Goal: Complete application form

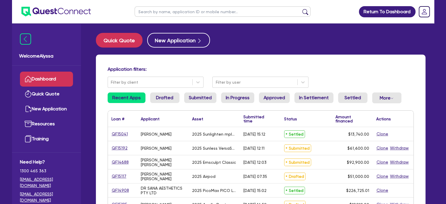
click at [164, 11] on input "text" at bounding box center [222, 11] width 176 height 10
type input "[PERSON_NAME]"
click at [300, 9] on button "submit" at bounding box center [304, 13] width 9 height 8
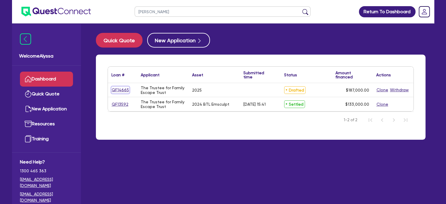
click at [120, 91] on link "QF14665" at bounding box center [120, 89] width 18 height 7
select select "TERTIARY_ASSETS"
select select "BEAUTY_EQUIPMENT"
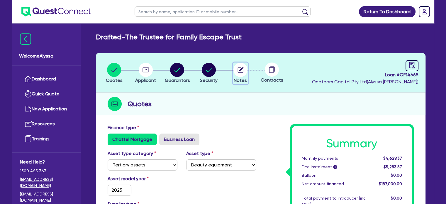
click at [237, 71] on circle "button" at bounding box center [240, 70] width 14 height 14
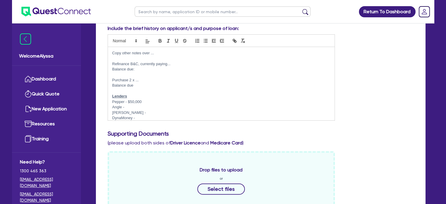
scroll to position [9, 0]
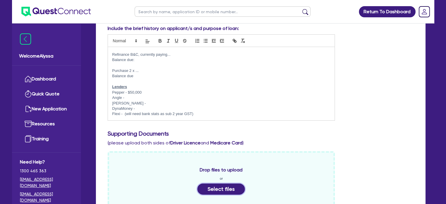
click at [208, 185] on button "Select files" at bounding box center [220, 188] width 47 height 11
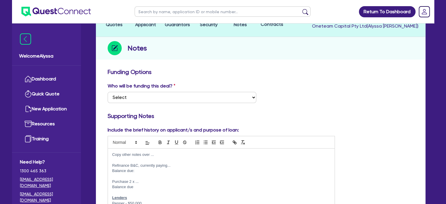
scroll to position [0, 0]
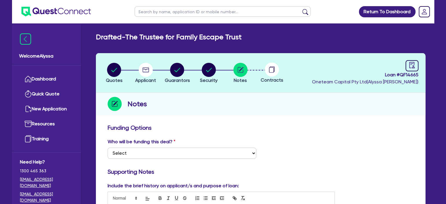
click at [148, 12] on input "text" at bounding box center [222, 11] width 176 height 10
type input "[PERSON_NAME]"
click button "submit" at bounding box center [304, 13] width 9 height 8
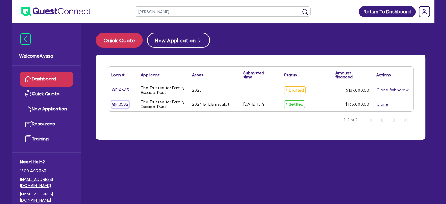
click at [116, 105] on link "QF13592" at bounding box center [119, 104] width 17 height 7
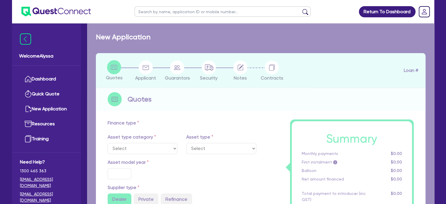
select select "TERTIARY_ASSETS"
type input "2024"
radio input "true"
type input "143,000"
type input "10,000"
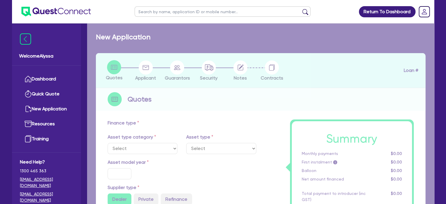
type input "11"
select select "BEAUTY_EQUIPMENT"
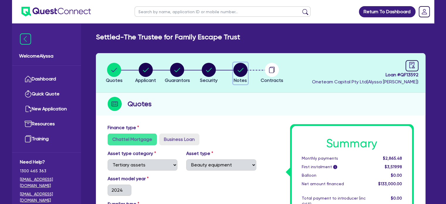
click at [242, 69] on icon "button" at bounding box center [240, 70] width 6 height 4
select select "Other"
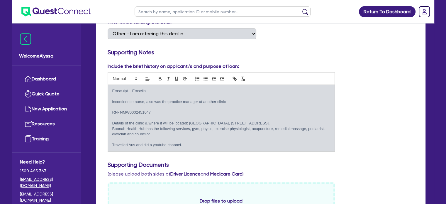
scroll to position [120, 0]
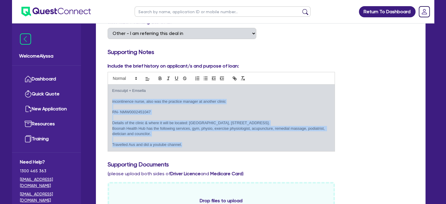
drag, startPoint x: 111, startPoint y: 100, endPoint x: 246, endPoint y: 152, distance: 144.9
click at [246, 152] on div "Include the brief history on applicant/s and purpose of loan: Emsculpt + Emsell…" at bounding box center [260, 108] width 315 height 93
copy div "incontinence nurse, also was the practice manager at another clinic RN- NMW0002…"
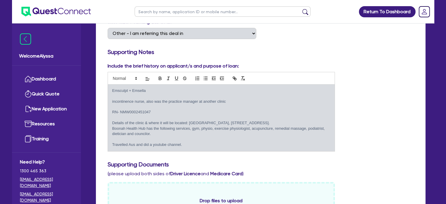
click at [149, 18] on ul at bounding box center [222, 11] width 187 height 23
click at [146, 12] on input "text" at bounding box center [222, 11] width 176 height 10
type input "r"
type input "[PERSON_NAME]"
click button "submit" at bounding box center [304, 13] width 9 height 8
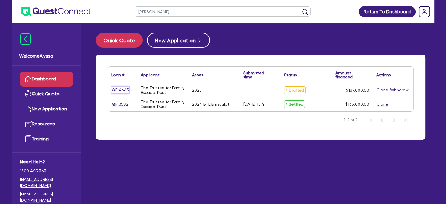
click at [114, 89] on link "QF14665" at bounding box center [120, 89] width 18 height 7
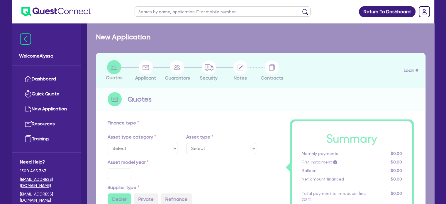
select select "TERTIARY_ASSETS"
type input "2025"
type input "187,000"
type input "17.49"
select select "BEAUTY_EQUIPMENT"
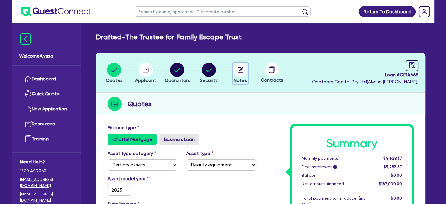
click at [244, 69] on circle "button" at bounding box center [240, 70] width 14 height 14
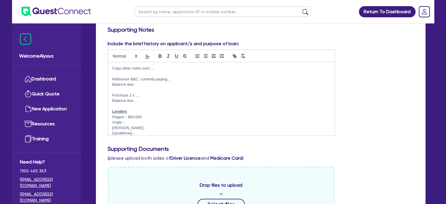
scroll to position [142, 0]
drag, startPoint x: 170, startPoint y: 67, endPoint x: 102, endPoint y: 68, distance: 68.6
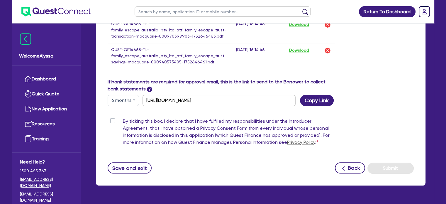
scroll to position [656, 0]
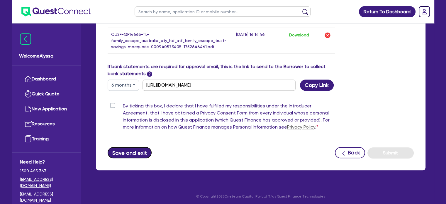
click at [121, 151] on button "Save and exit" at bounding box center [130, 152] width 44 height 11
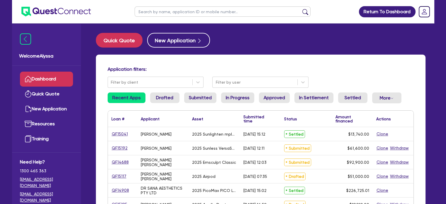
click at [165, 11] on input "text" at bounding box center [222, 11] width 176 height 10
type input "[PERSON_NAME]"
click at [300, 9] on button "submit" at bounding box center [304, 13] width 9 height 8
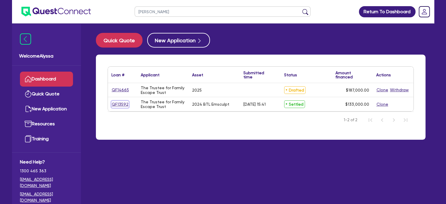
click at [118, 103] on link "QF13592" at bounding box center [119, 104] width 17 height 7
select select "TERTIARY_ASSETS"
select select "BEAUTY_EQUIPMENT"
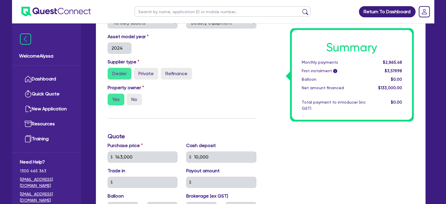
scroll to position [179, 0]
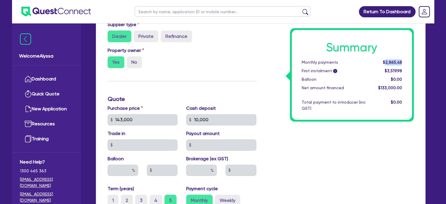
drag, startPoint x: 402, startPoint y: 62, endPoint x: 386, endPoint y: 62, distance: 16.7
click at [386, 62] on div "$2,865.48" at bounding box center [388, 62] width 36 height 6
copy span "2,865.48"
click at [212, 14] on input "text" at bounding box center [222, 11] width 176 height 10
type input "[PERSON_NAME]"
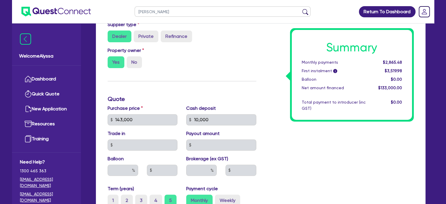
click button "submit" at bounding box center [304, 13] width 9 height 8
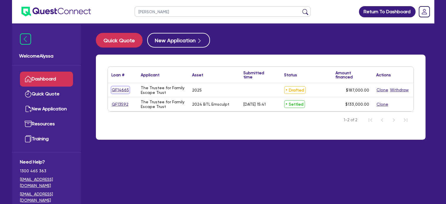
click at [120, 90] on link "QF14665" at bounding box center [120, 89] width 18 height 7
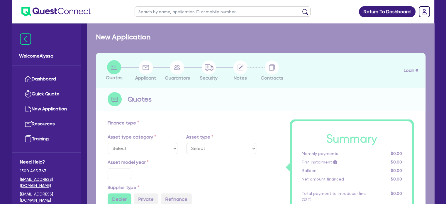
select select "TERTIARY_ASSETS"
type input "2025"
type input "187,000"
type input "17.49"
select select "BEAUTY_EQUIPMENT"
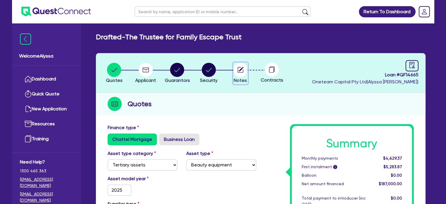
click at [236, 71] on circle "button" at bounding box center [240, 70] width 14 height 14
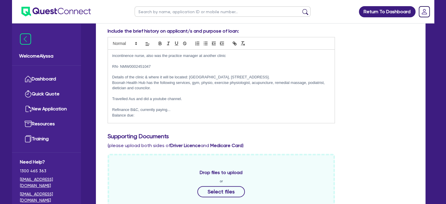
scroll to position [7, 0]
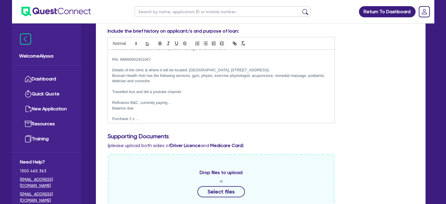
click at [186, 102] on p "Refinance B&C, currently paying..." at bounding box center [221, 102] width 218 height 5
click at [147, 110] on p "Balance due:" at bounding box center [221, 107] width 218 height 5
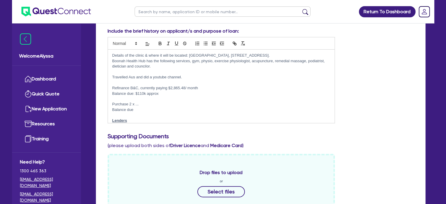
scroll to position [23, 0]
click at [135, 111] on p at bounding box center [221, 113] width 218 height 5
click at [137, 108] on p "Balance due" at bounding box center [221, 107] width 218 height 5
click at [140, 102] on p "Purchase 2 x ..." at bounding box center [221, 102] width 218 height 5
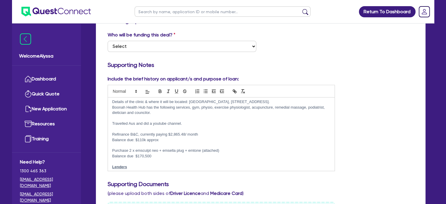
scroll to position [52, 0]
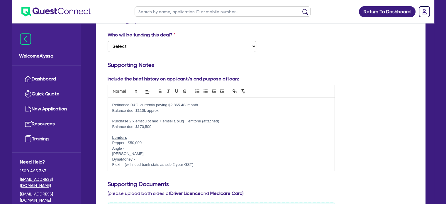
click at [162, 126] on p "Balance due $170,500" at bounding box center [221, 126] width 218 height 5
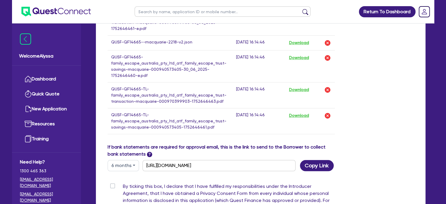
scroll to position [670, 0]
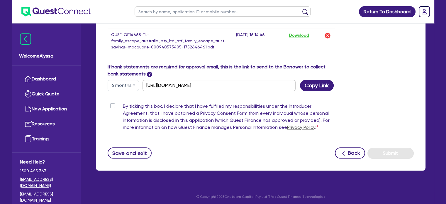
click at [123, 103] on label "By ticking this box, I declare that I have fulfilled my responsibilities under …" at bounding box center [229, 118] width 212 height 30
click at [112, 103] on input "By ticking this box, I declare that I have fulfilled my responsibilities under …" at bounding box center [110, 106] width 5 height 6
checkbox input "true"
click at [115, 147] on button "Save and exit" at bounding box center [130, 152] width 44 height 11
